Goal: Communication & Community: Answer question/provide support

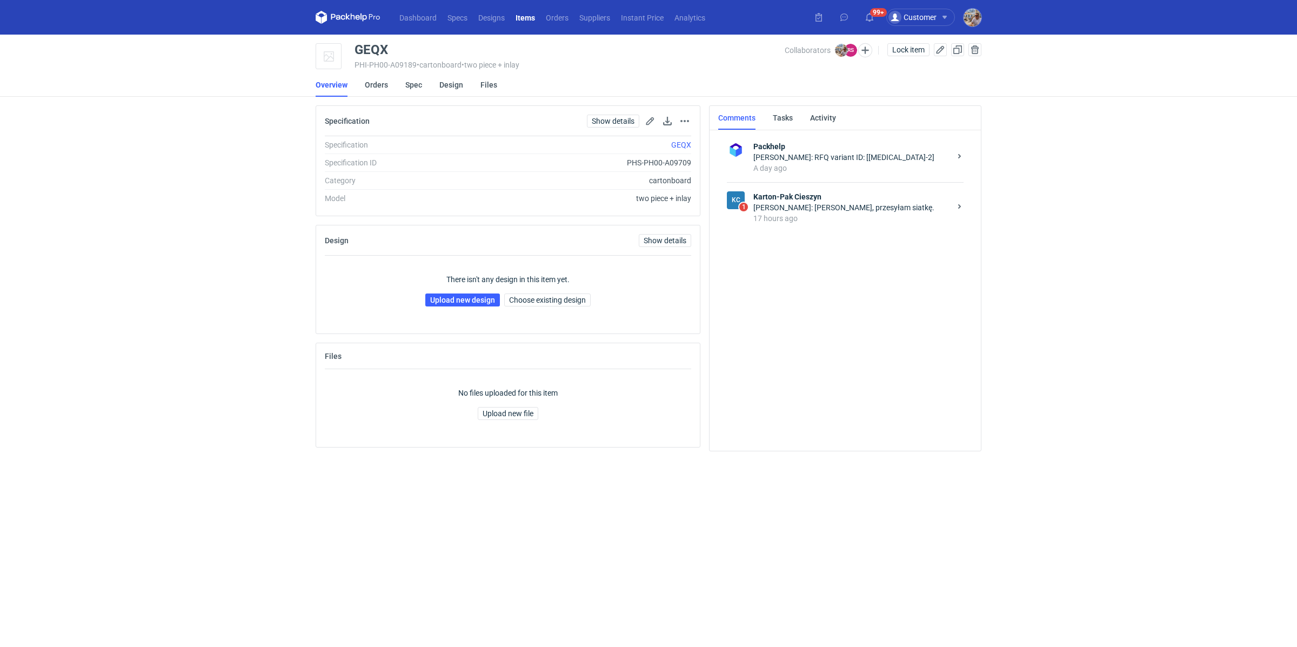
click at [784, 213] on div "17 hours ago" at bounding box center [852, 218] width 197 height 11
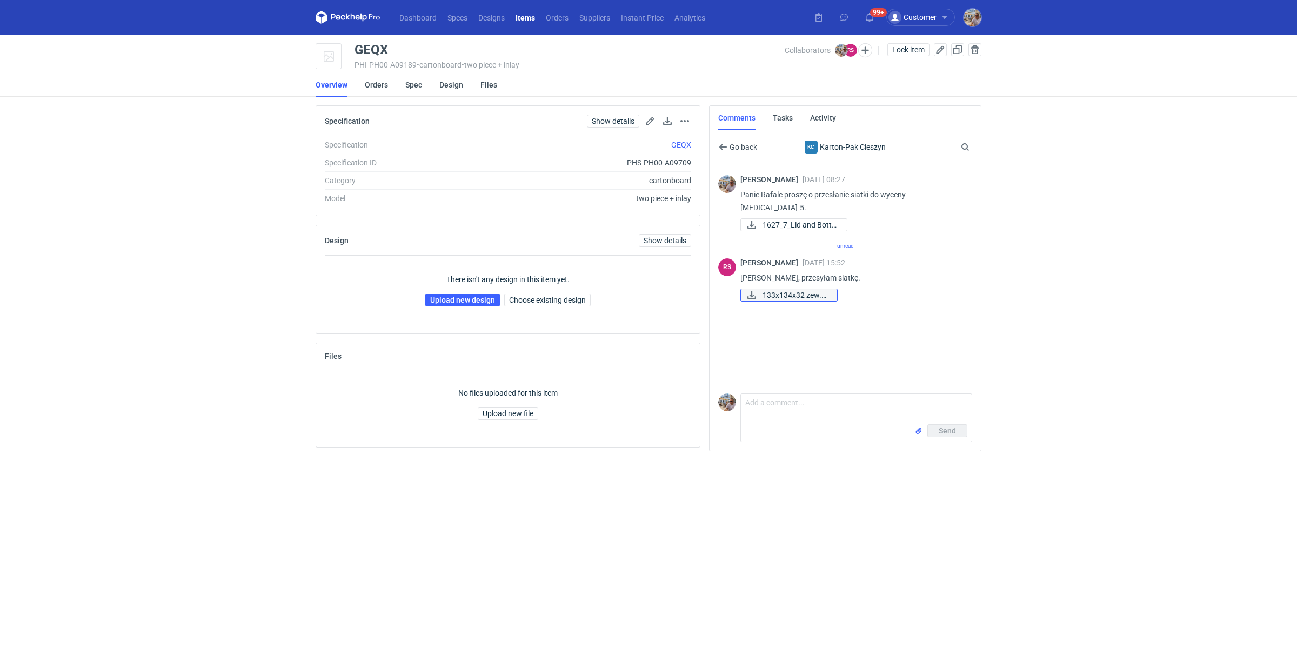
click at [789, 289] on span "133x134x32 zew.pdf" at bounding box center [796, 295] width 66 height 12
click at [791, 218] on link "1627_7_Lid and Botto..." at bounding box center [794, 224] width 107 height 13
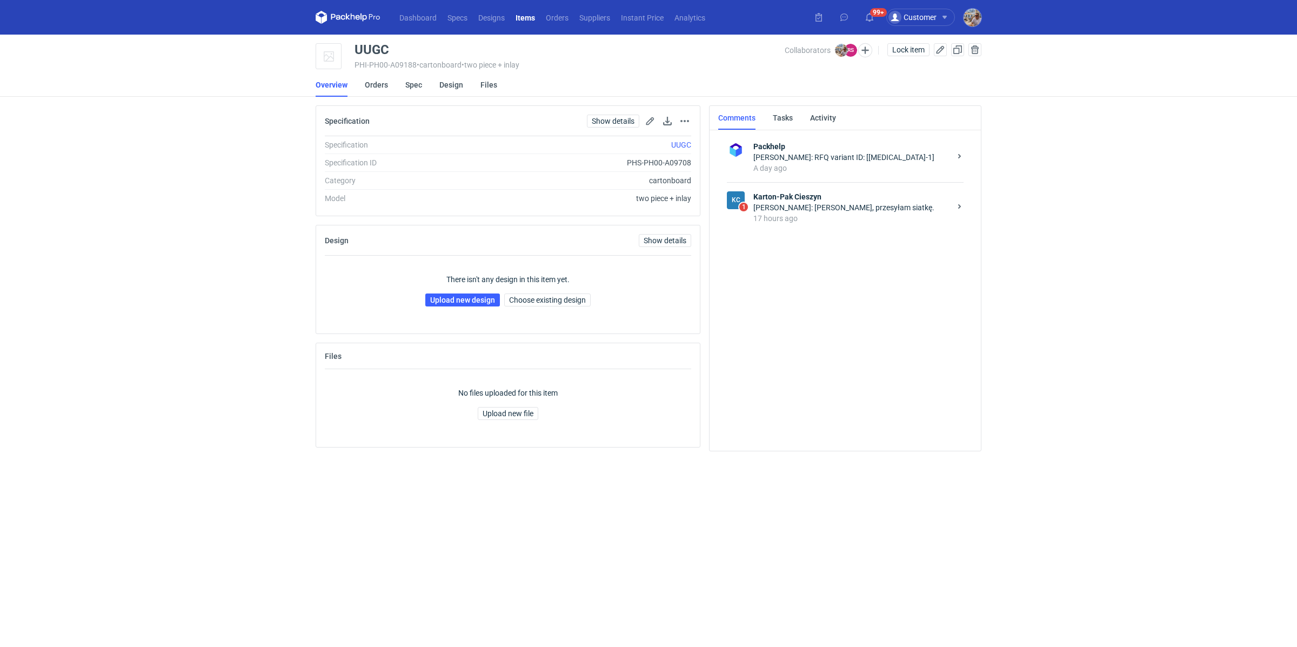
click at [825, 202] on div "Rafał Stani: Panie Michale, przesyłam siatkę." at bounding box center [852, 207] width 197 height 11
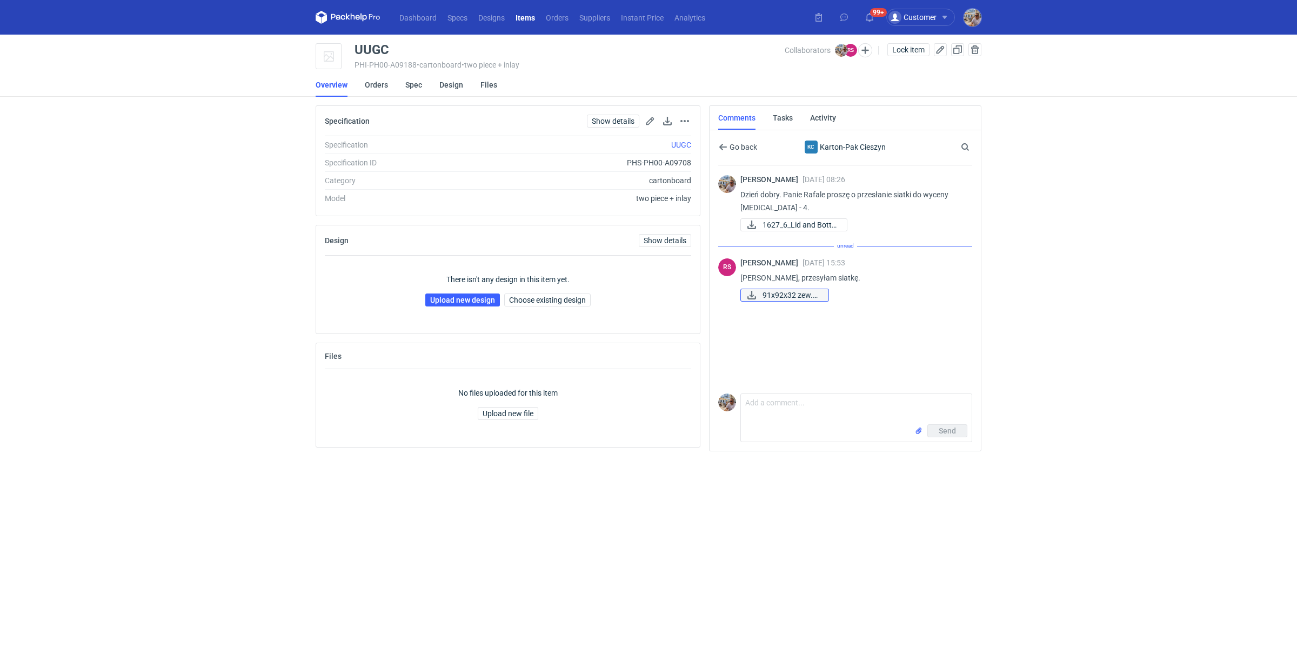
click at [793, 294] on span "91x92x32 zew.pdf" at bounding box center [791, 295] width 57 height 12
click at [799, 223] on span "1627_6_Lid and Botto..." at bounding box center [801, 225] width 76 height 12
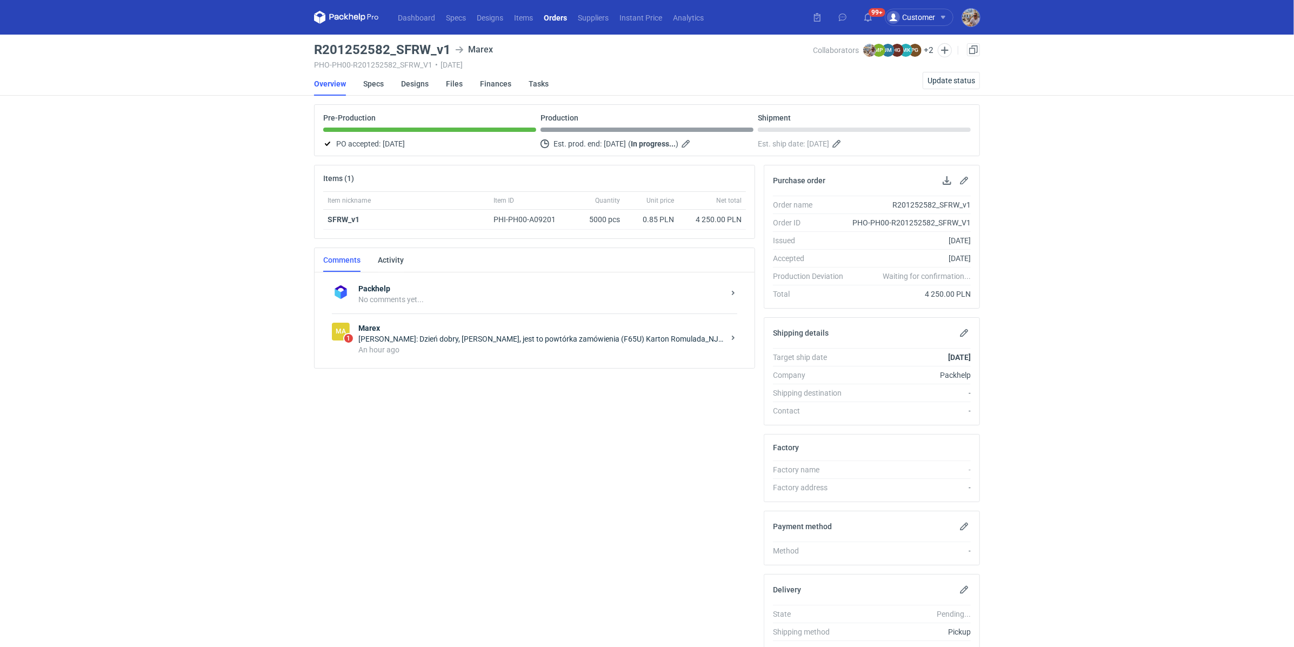
click at [443, 344] on div "An hour ago" at bounding box center [541, 349] width 366 height 11
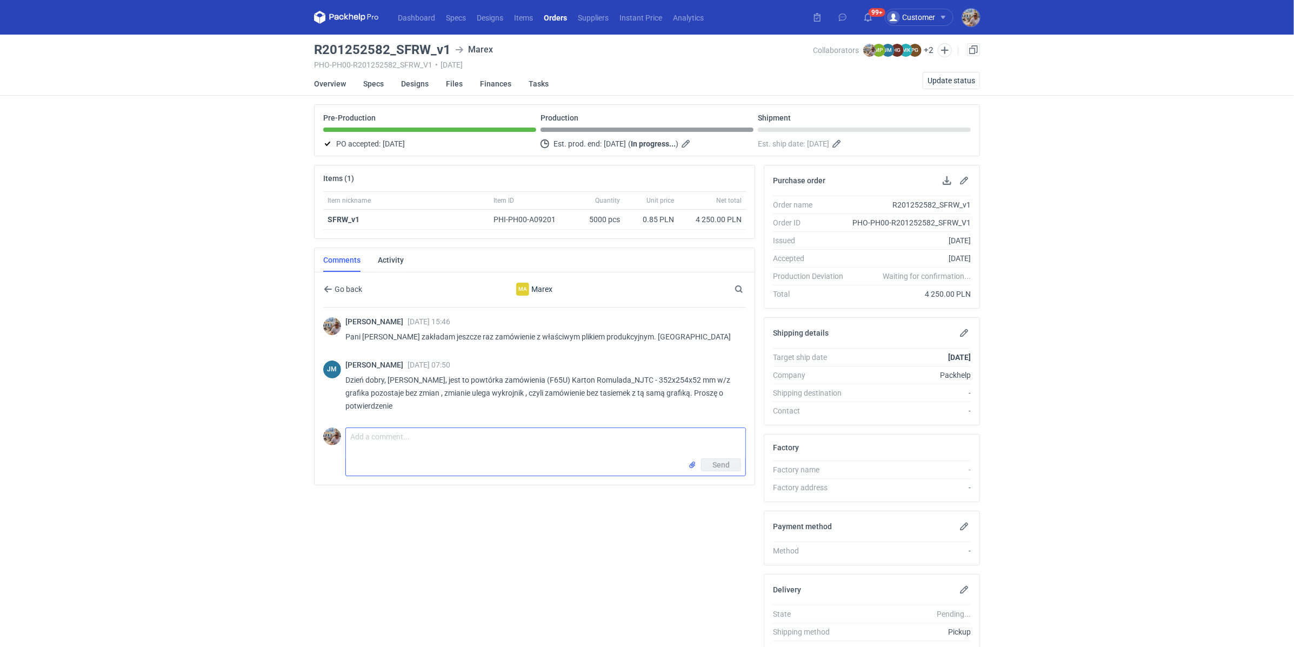
click at [411, 447] on textarea "Comment message" at bounding box center [545, 443] width 399 height 30
paste textarea "order R286669373_NJTC, design confirmed ; NO adhesive strip or peel off string"
click at [353, 437] on textarea "order R286669373_NJTC, design confirmed ; NO adhesive strip or peel off string" at bounding box center [545, 443] width 399 height 30
type textarea "Dzień dobry. Zagadza się, Powtórka R286669373_NJTC z takim samym designem, bez …"
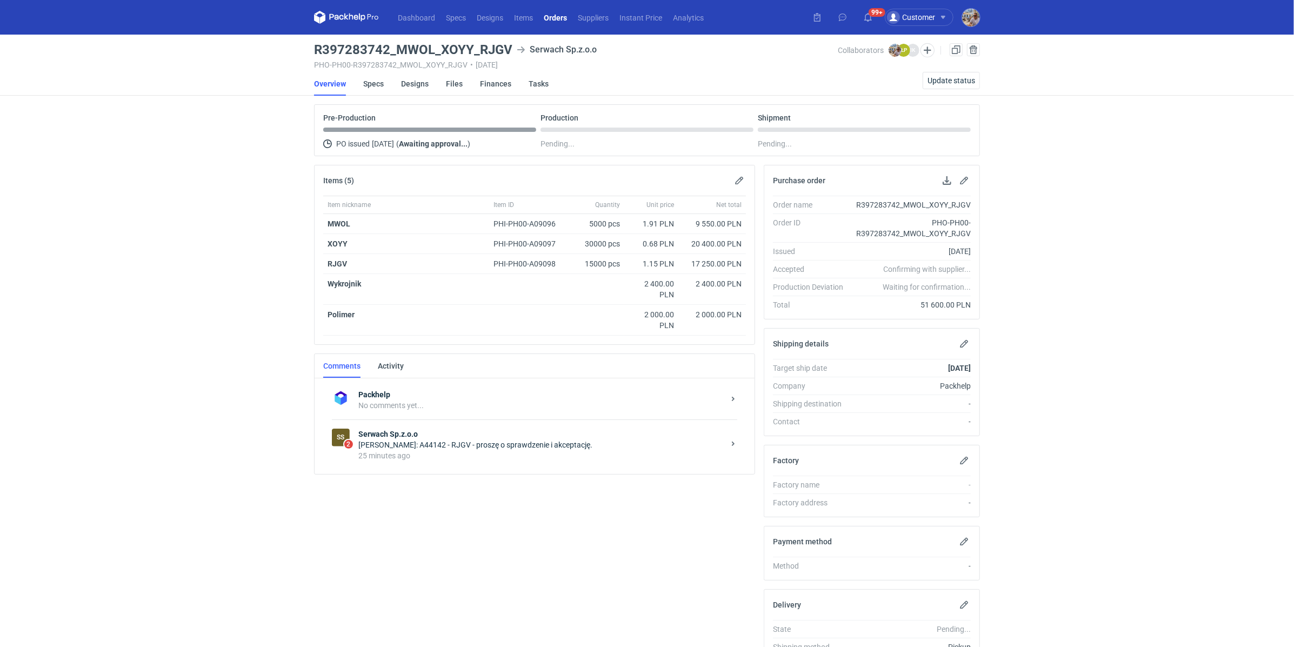
click at [426, 451] on div "25 minutes ago" at bounding box center [541, 455] width 366 height 11
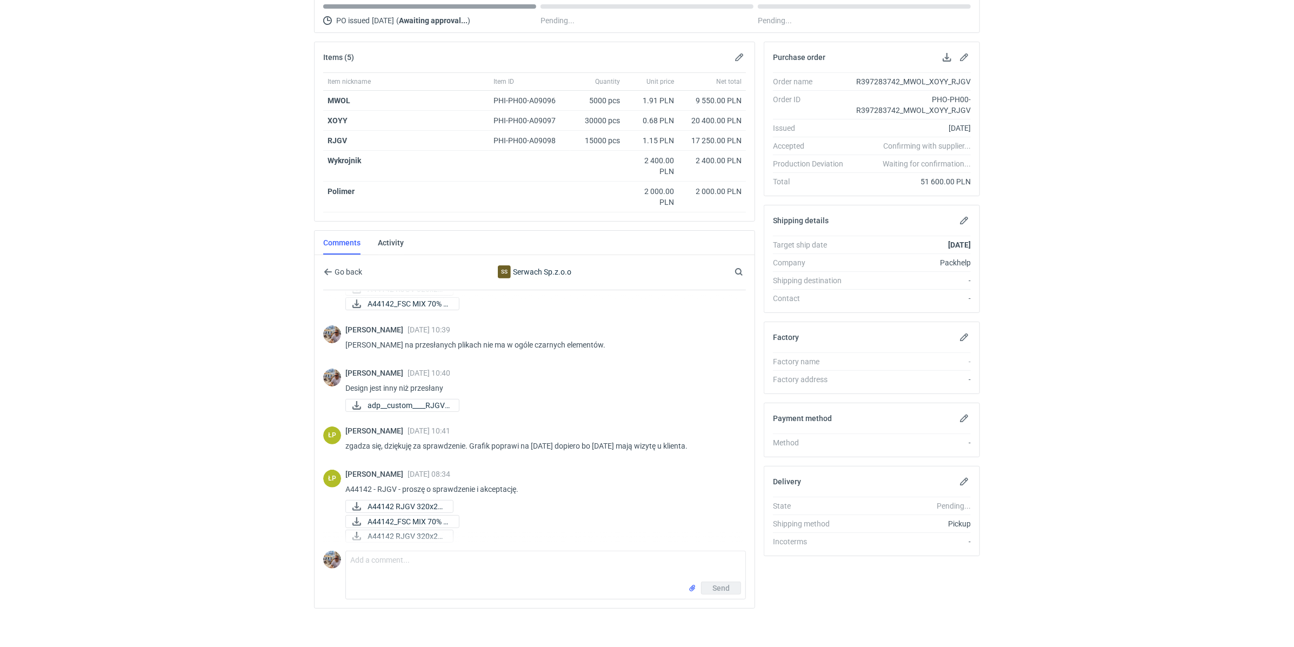
scroll to position [262, 0]
click at [392, 496] on span "A44142 RJGV 320x22..." at bounding box center [406, 502] width 77 height 12
click at [389, 512] on span "A44142_FSC MIX 70% R..." at bounding box center [409, 517] width 83 height 12
click at [391, 532] on span "A44142 RJGV 320x22..." at bounding box center [406, 532] width 77 height 12
drag, startPoint x: 358, startPoint y: 138, endPoint x: 327, endPoint y: 138, distance: 31.4
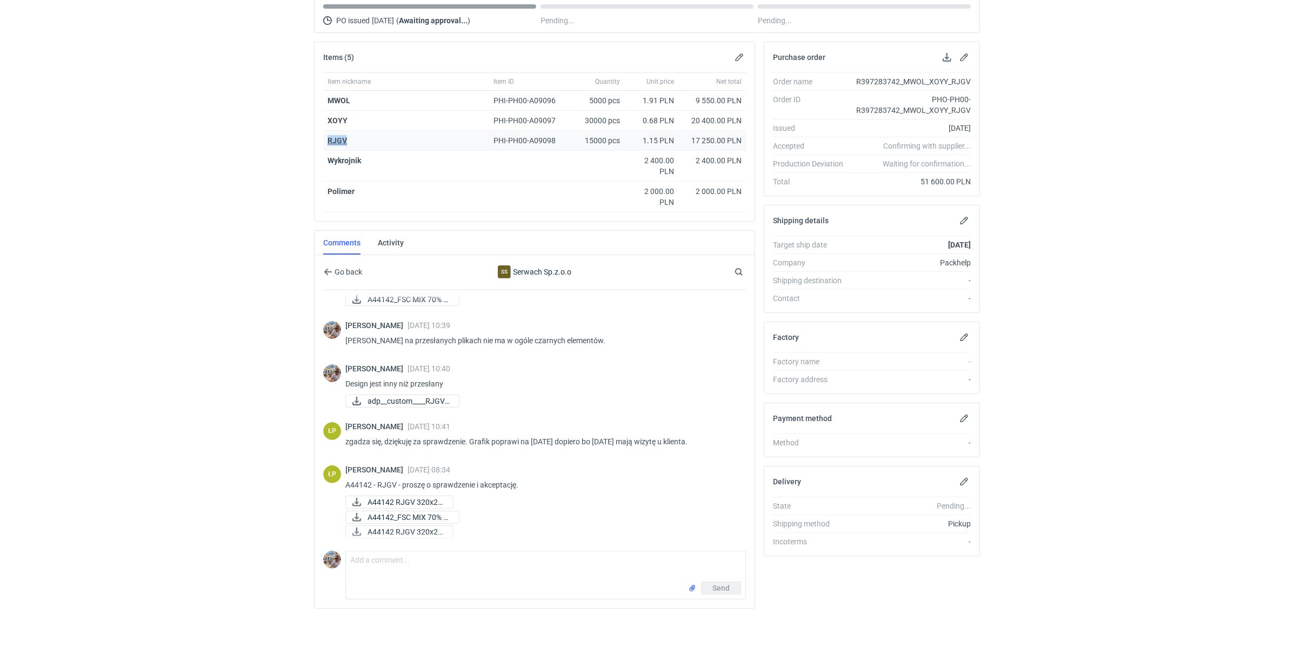
click at [328, 138] on div "RJGV" at bounding box center [406, 140] width 157 height 11
copy strong "RJGV"
click at [412, 551] on textarea "Comment message" at bounding box center [545, 566] width 399 height 30
click at [409, 554] on textarea "Comment message" at bounding box center [545, 566] width 399 height 30
type textarea "Dzień dobry. Panie Łukaszu poza tym jednym elementem który również powinien być…"
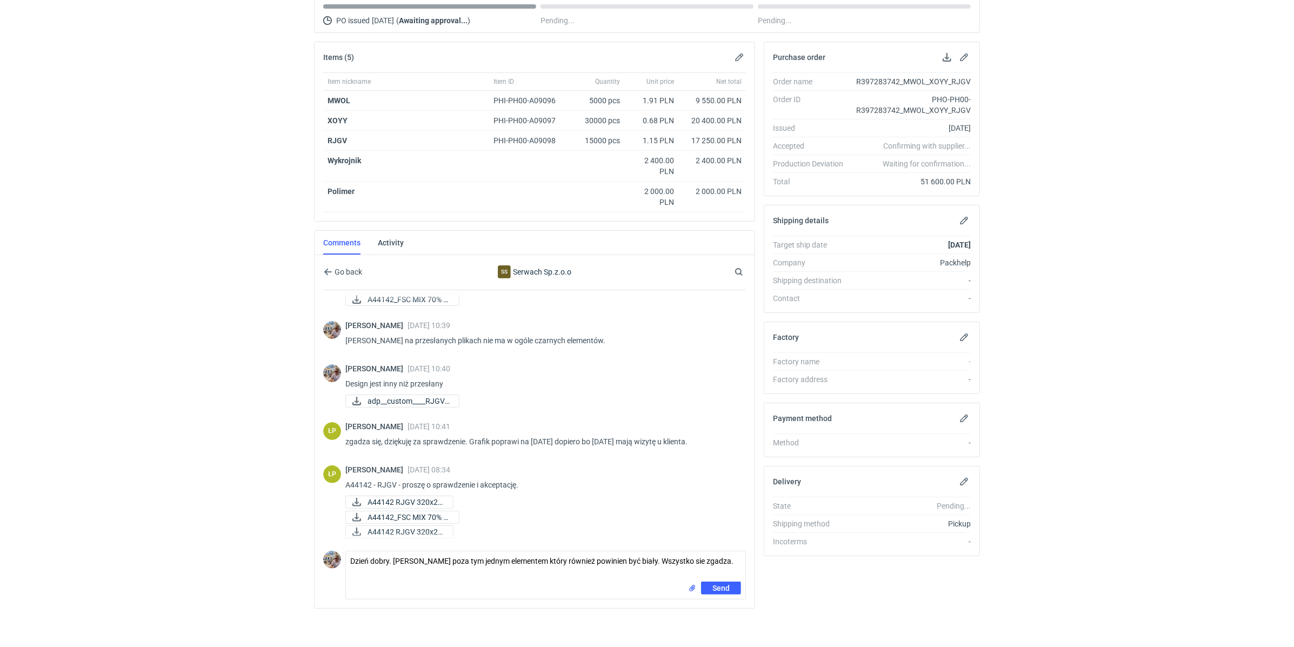
click at [689, 584] on div "Send" at bounding box center [545, 590] width 399 height 17
click at [690, 584] on input "file" at bounding box center [692, 588] width 9 height 11
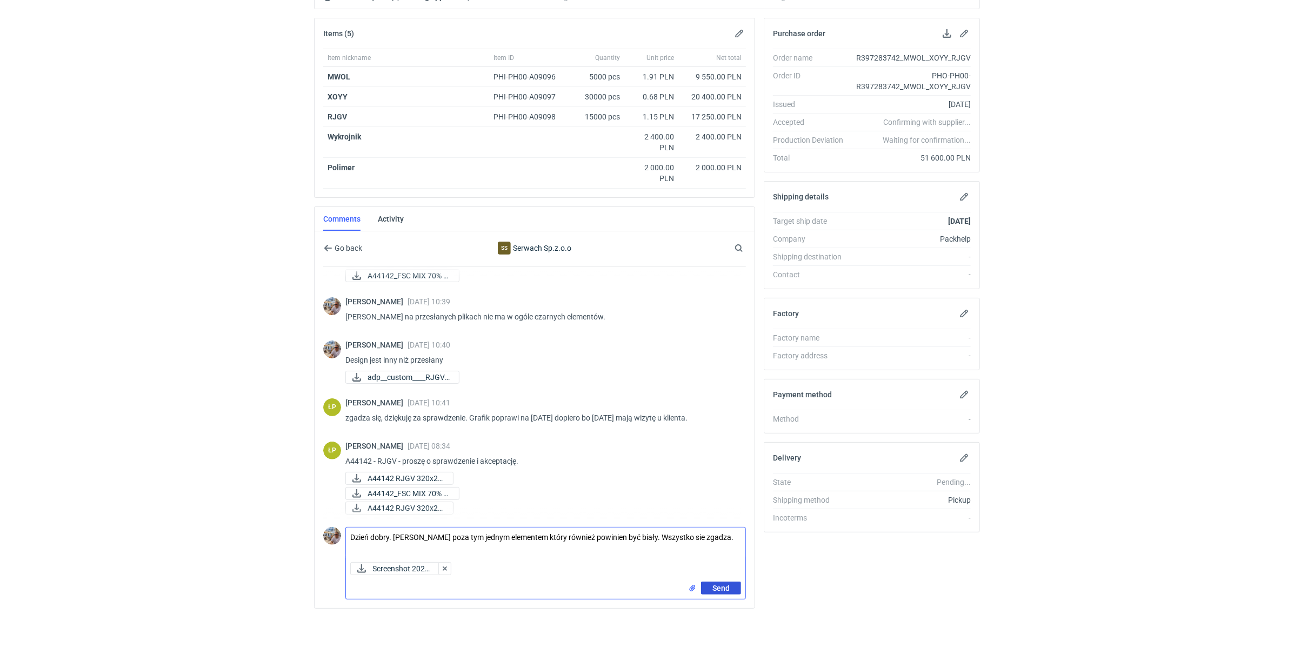
click at [720, 585] on span "Send" at bounding box center [720, 588] width 17 height 8
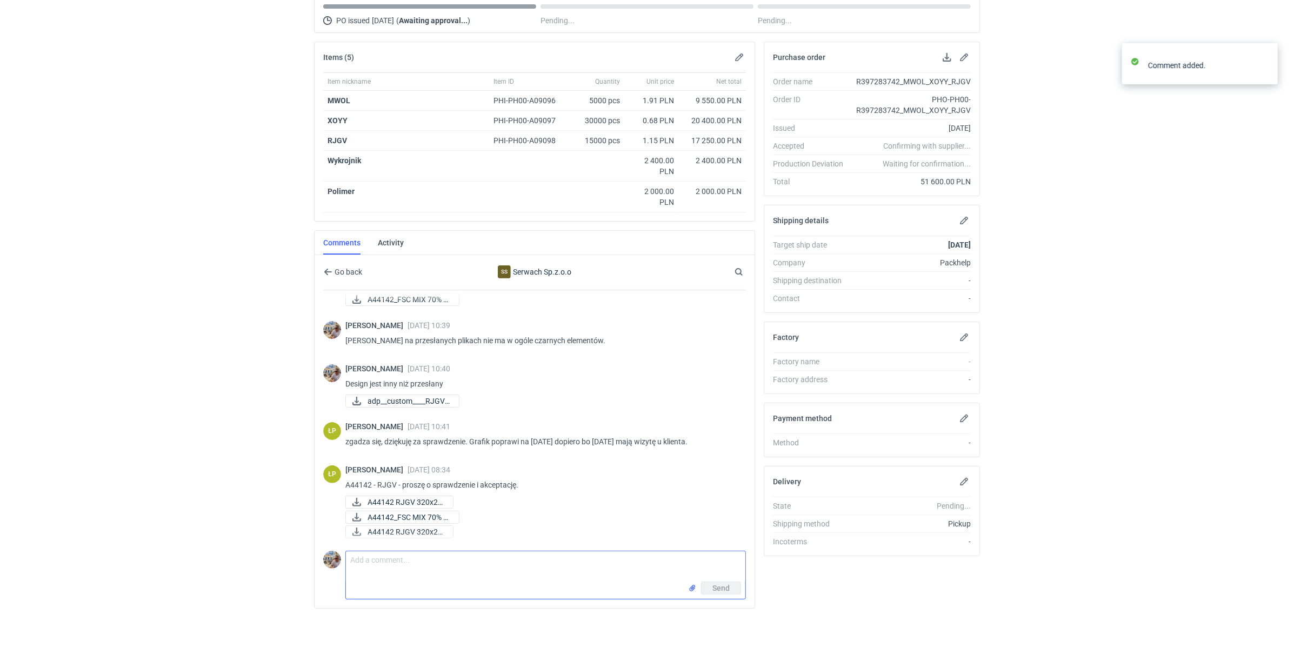
scroll to position [324, 0]
